Goal: Information Seeking & Learning: Understand process/instructions

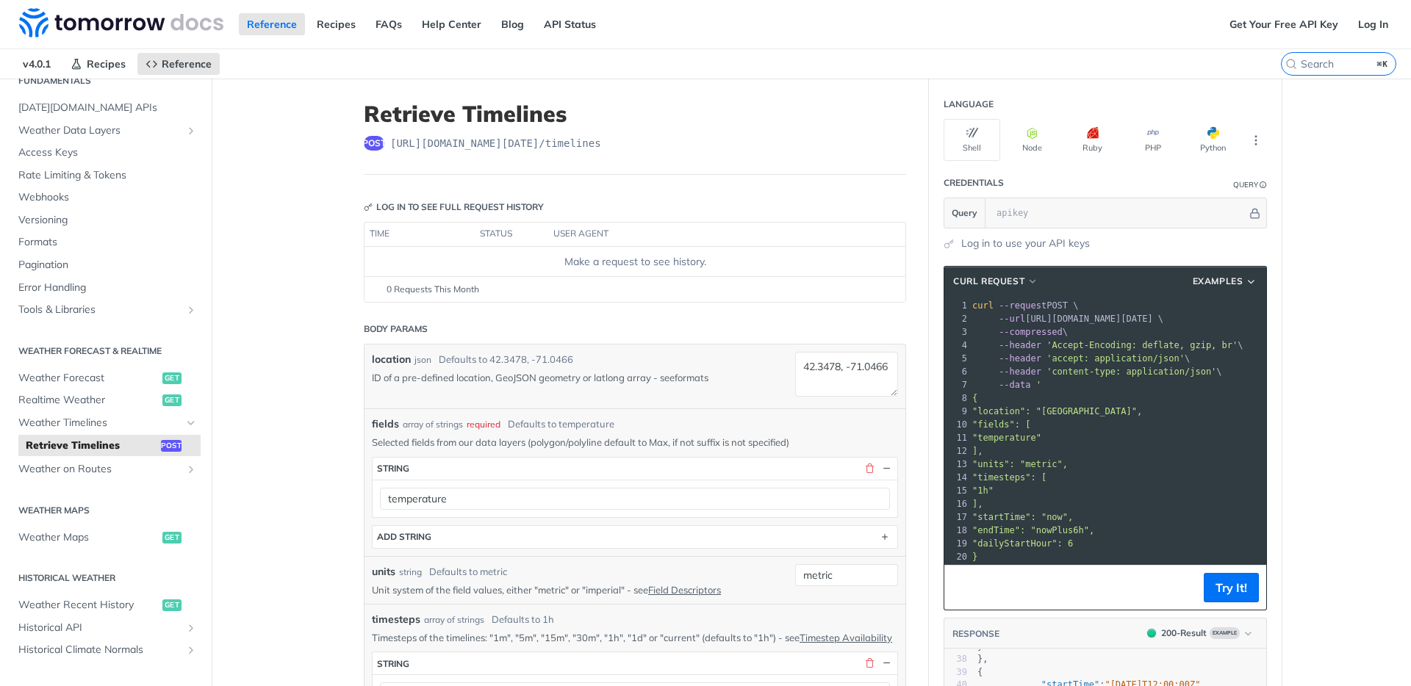
click at [707, 379] on link "formats" at bounding box center [692, 378] width 34 height 12
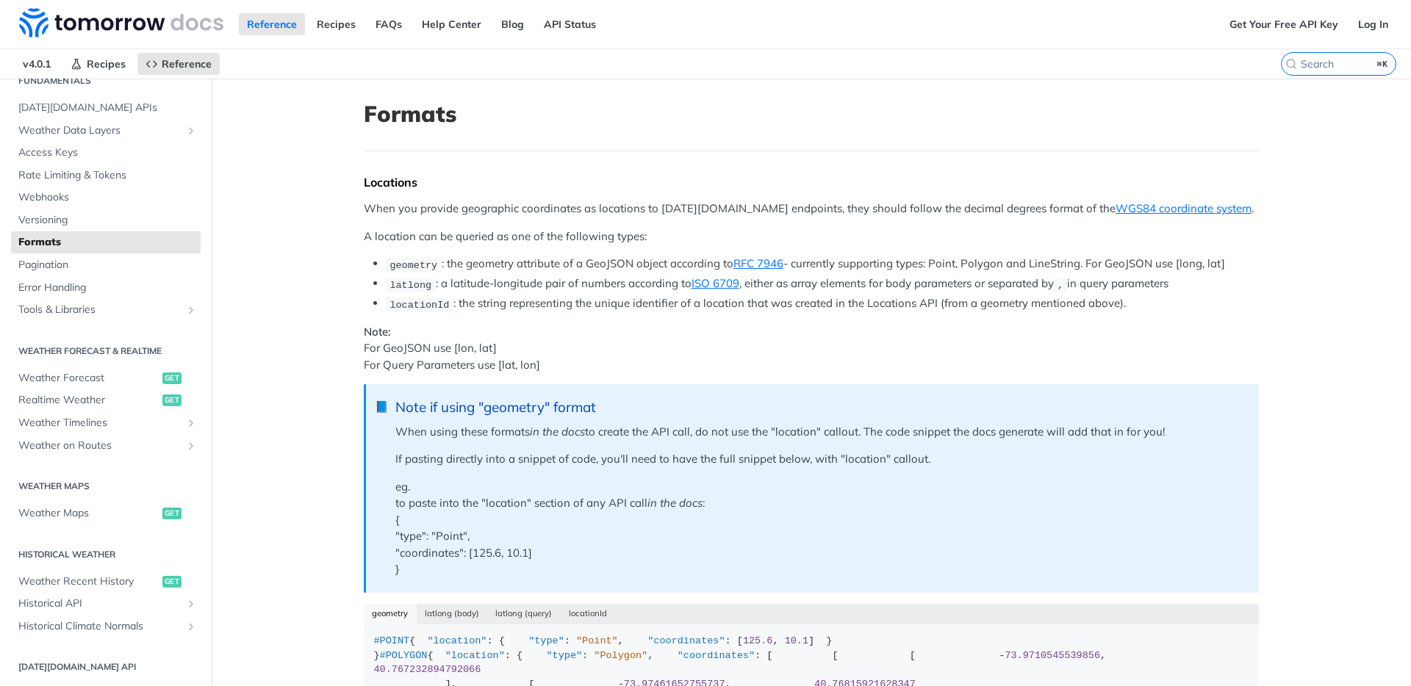
scroll to position [173, 0]
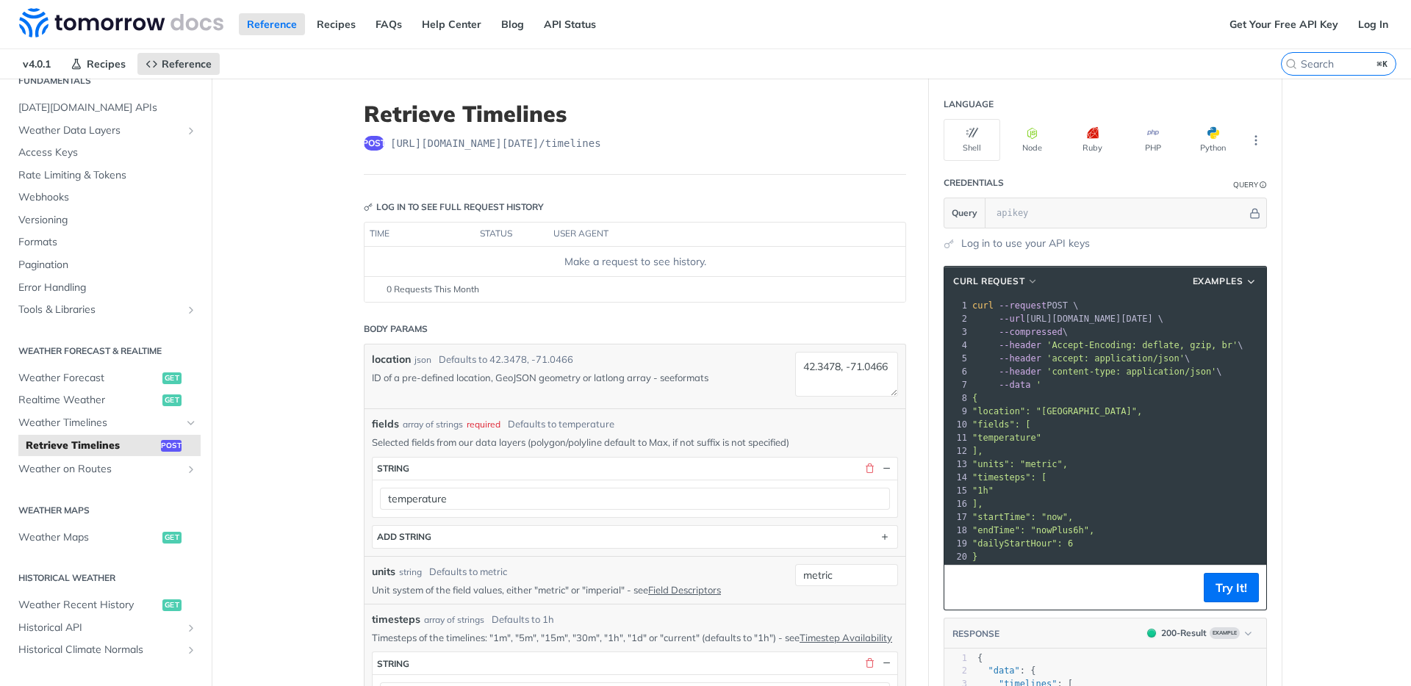
click at [703, 376] on link "formats" at bounding box center [692, 378] width 34 height 12
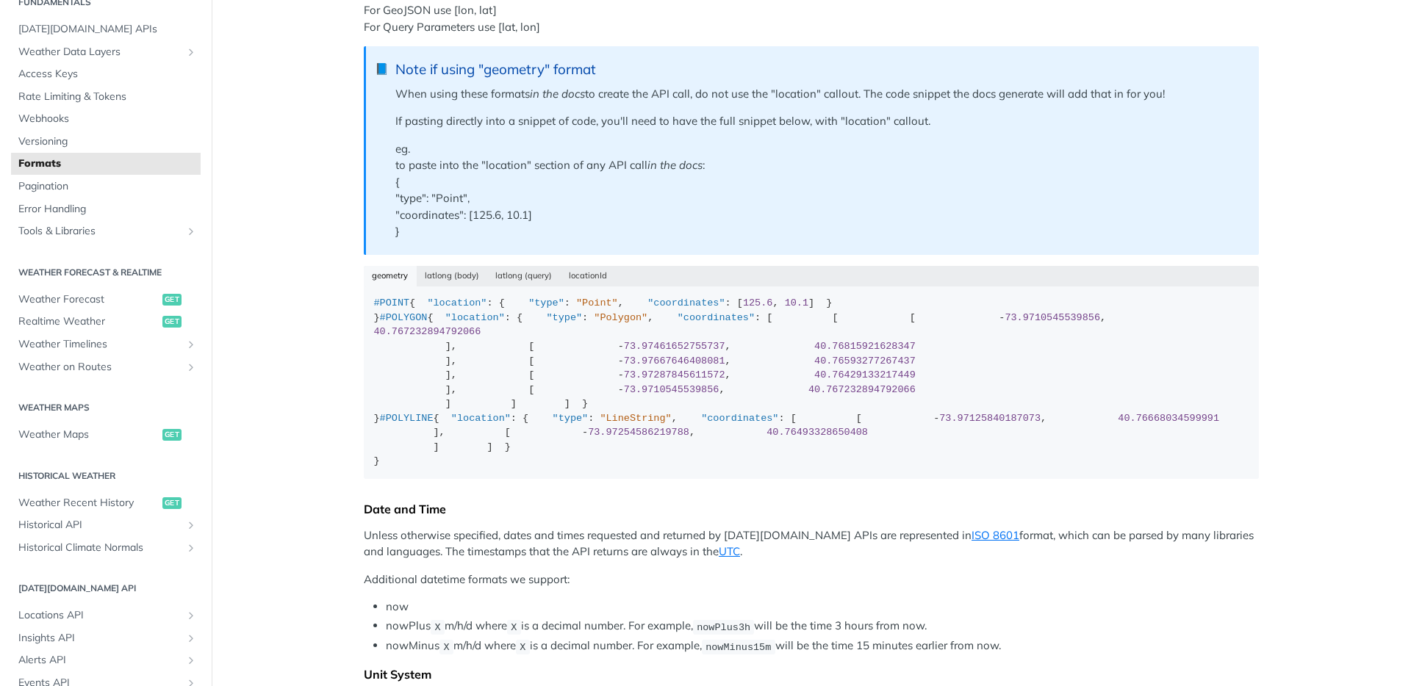
scroll to position [339, 0]
click at [520, 276] on button "latlong (query)" at bounding box center [523, 275] width 73 height 21
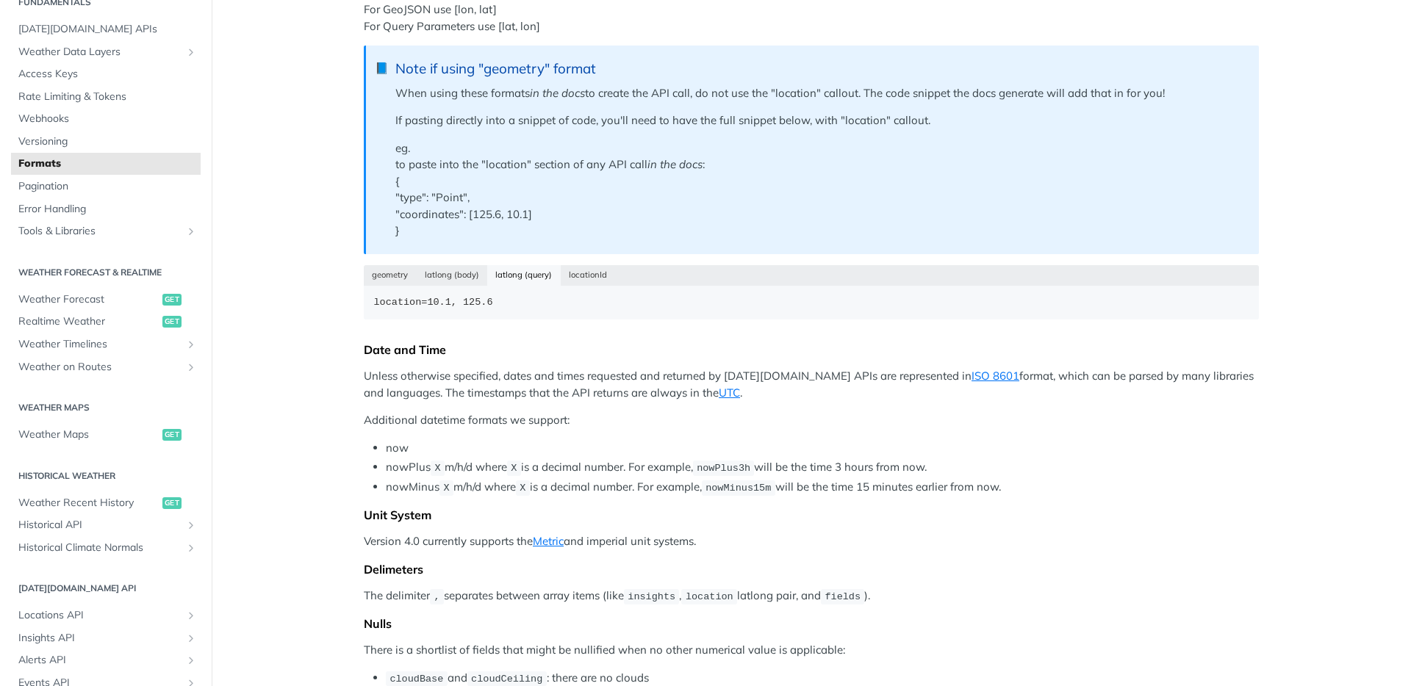
click at [650, 256] on div "Locations When you provide geographic coordinates as locations to [DATE][DOMAIN…" at bounding box center [811, 628] width 895 height 1585
click at [594, 276] on button "locationId" at bounding box center [588, 275] width 55 height 21
click at [433, 268] on button "latlong (body)" at bounding box center [452, 275] width 71 height 21
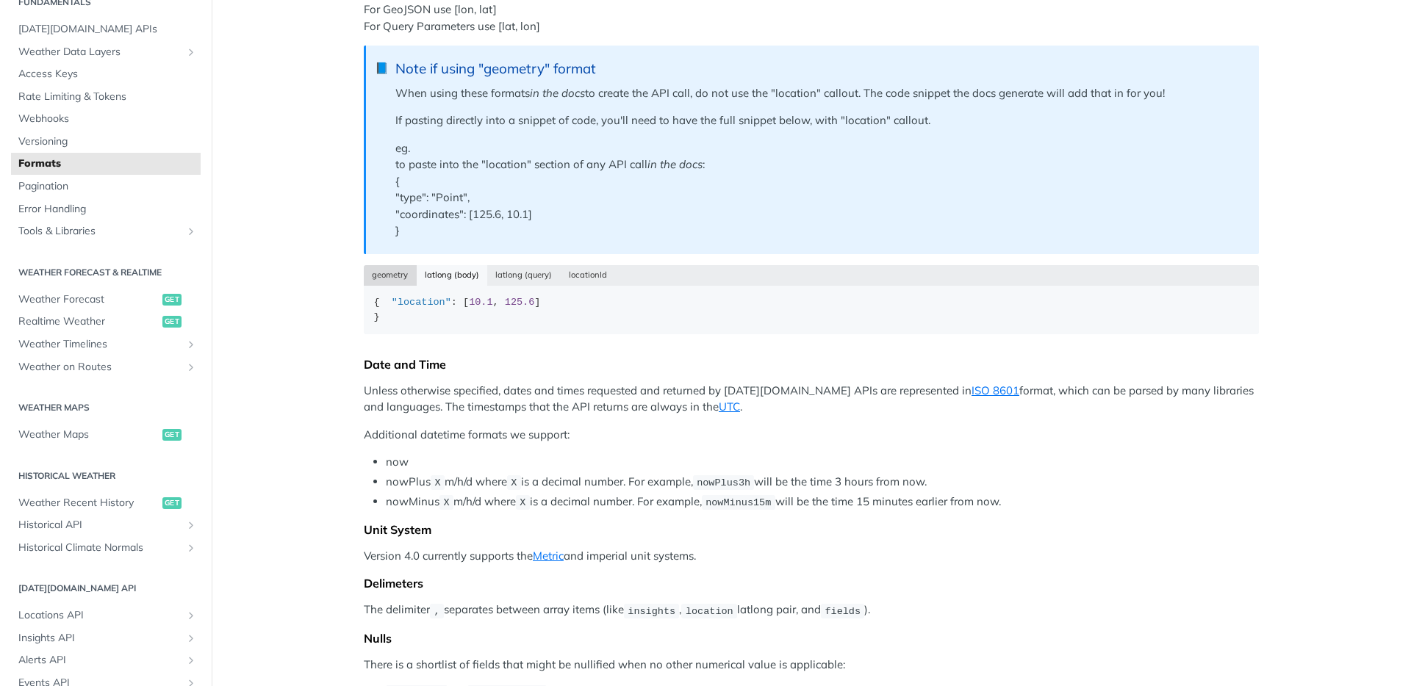
click at [384, 278] on button "geometry" at bounding box center [390, 275] width 53 height 21
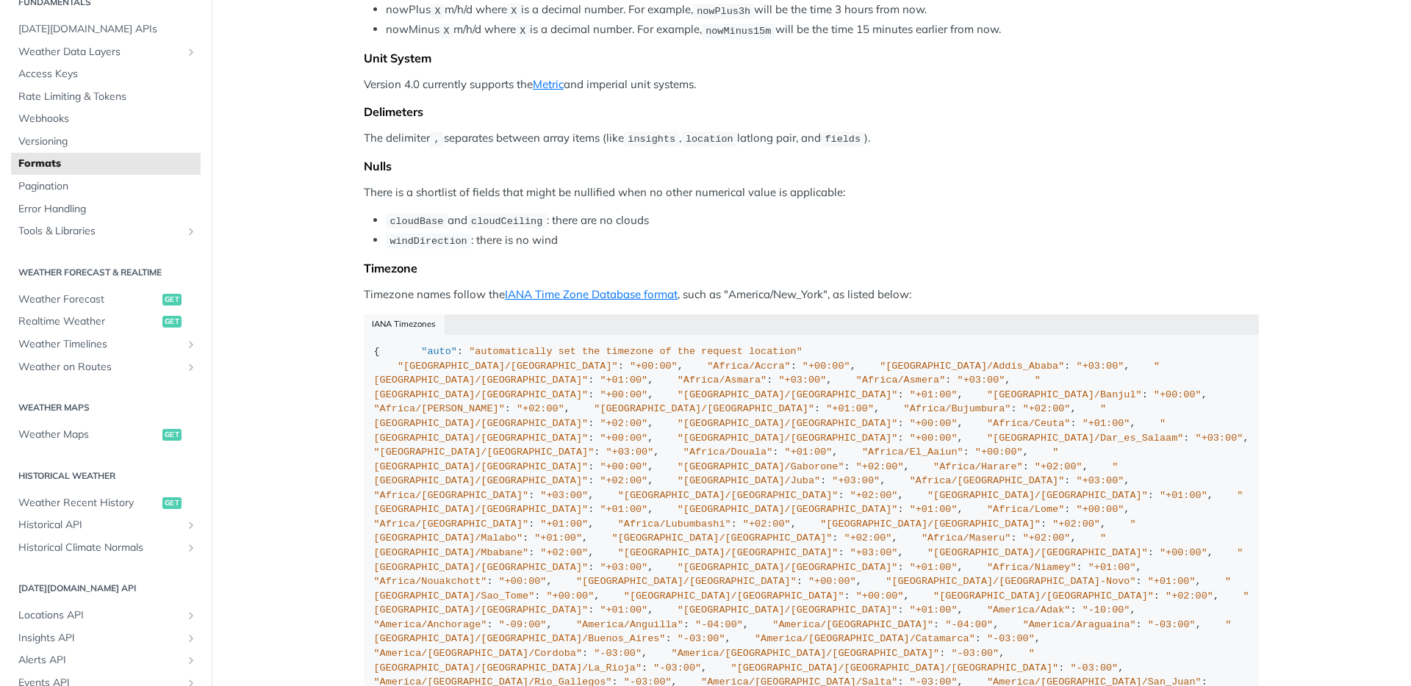
scroll to position [958, 0]
